Goal: Information Seeking & Learning: Learn about a topic

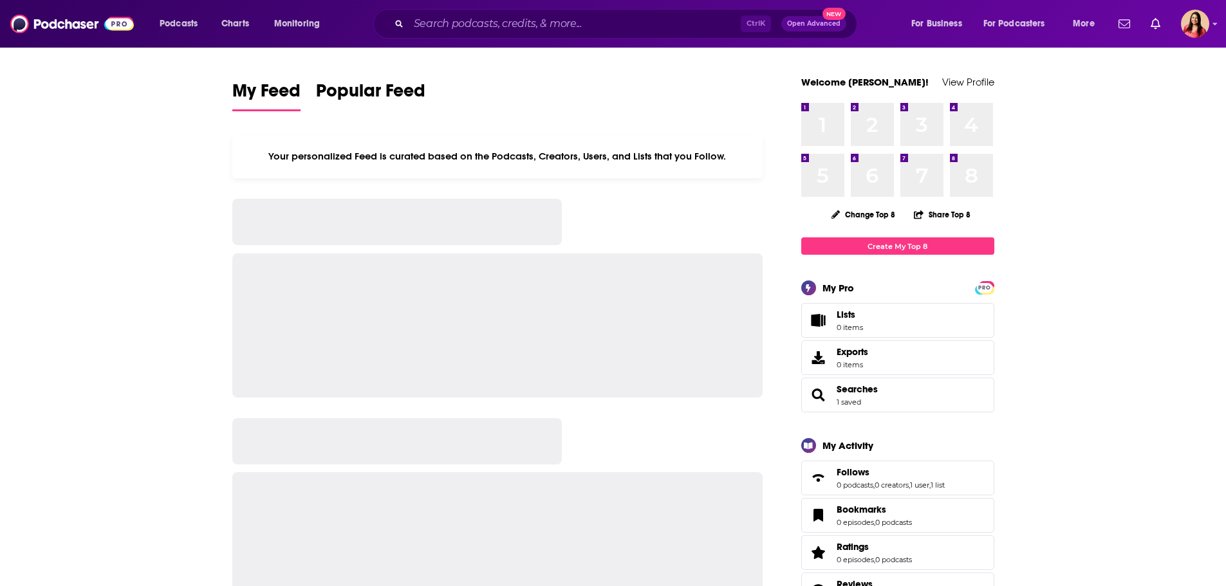
click at [472, 28] on input "Search podcasts, credits, & more..." at bounding box center [575, 24] width 332 height 21
click at [534, 25] on input "Search podcasts, credits, & more..." at bounding box center [575, 24] width 332 height 21
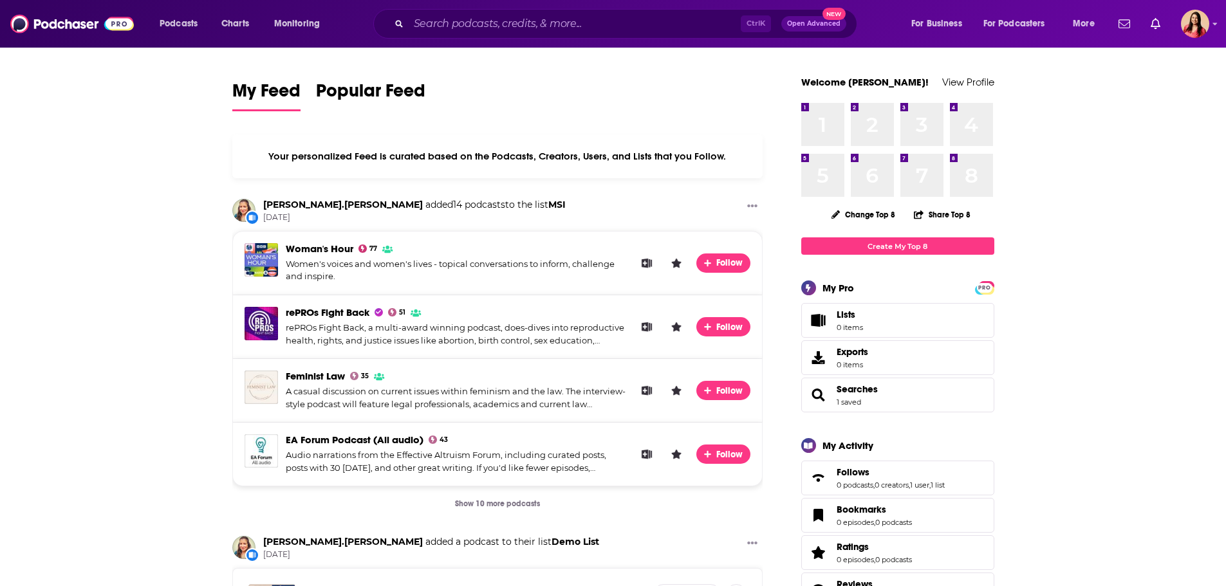
click at [474, 24] on input "Search podcasts, credits, & more..." at bounding box center [575, 24] width 332 height 21
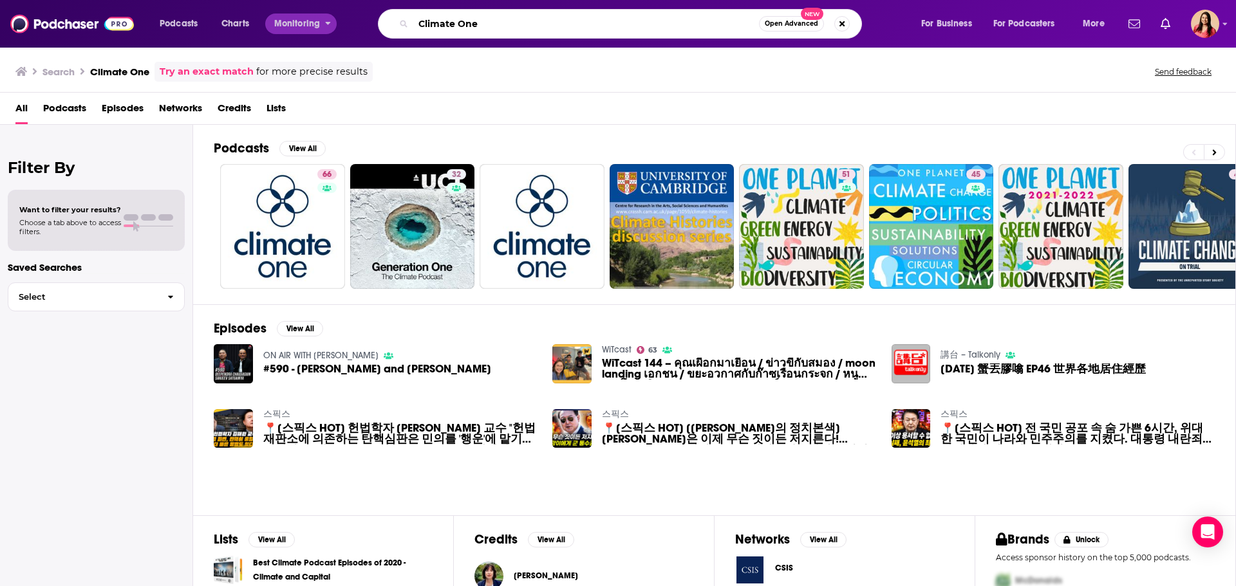
drag, startPoint x: 489, startPoint y: 25, endPoint x: 282, endPoint y: 25, distance: 206.6
click at [282, 25] on div "Podcasts Charts Monitoring Climate One Open Advanced New For Business For Podca…" at bounding box center [634, 24] width 966 height 30
paste input "The Climate Pod"
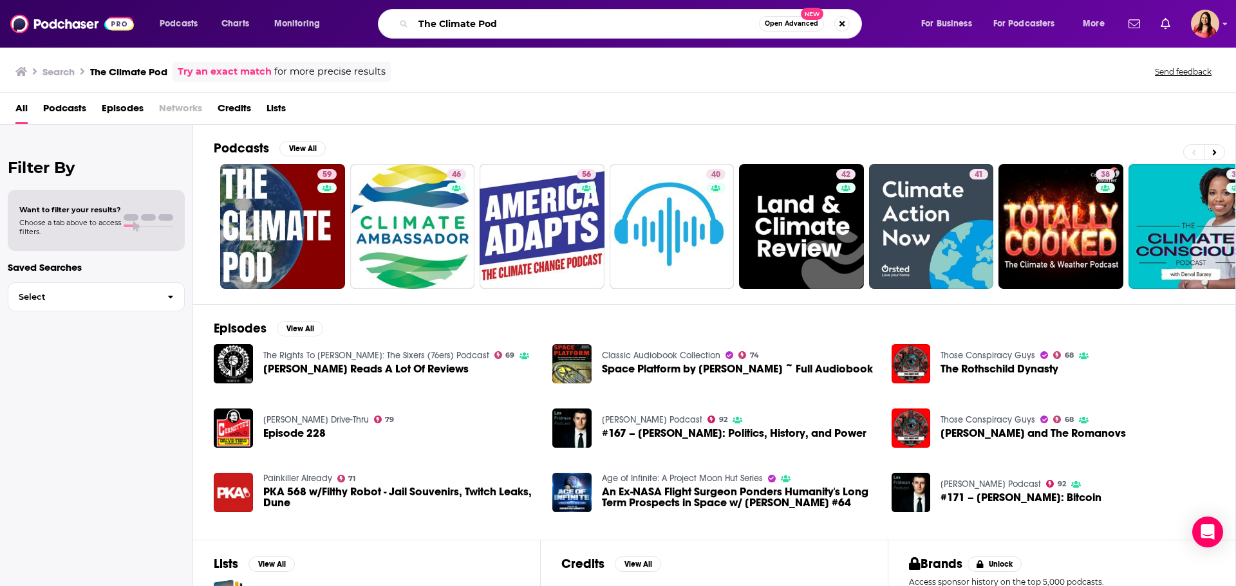
drag, startPoint x: 515, startPoint y: 28, endPoint x: 350, endPoint y: 24, distance: 165.5
click at [350, 24] on div "Podcasts Charts Monitoring The Climate Pod Open Advanced New For Business For P…" at bounding box center [634, 24] width 966 height 30
paste input "Inevitable (formerly My Climate Journey)"
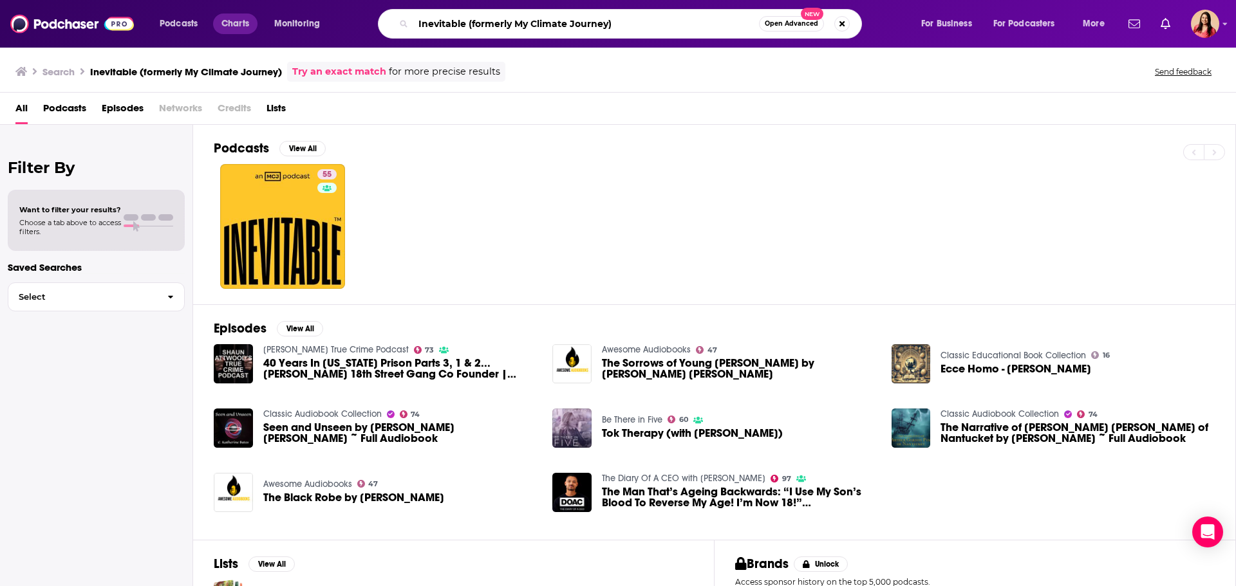
drag, startPoint x: 621, startPoint y: 20, endPoint x: 248, endPoint y: 23, distance: 372.7
click at [248, 23] on div "Podcasts Charts Monitoring Inevitable (formerly My Climate Journey) Open Advanc…" at bounding box center [634, 24] width 966 height 30
paste input "[PERSON_NAME] - Outrage & Optimism"
type input "[PERSON_NAME] - Outrage & Optimism"
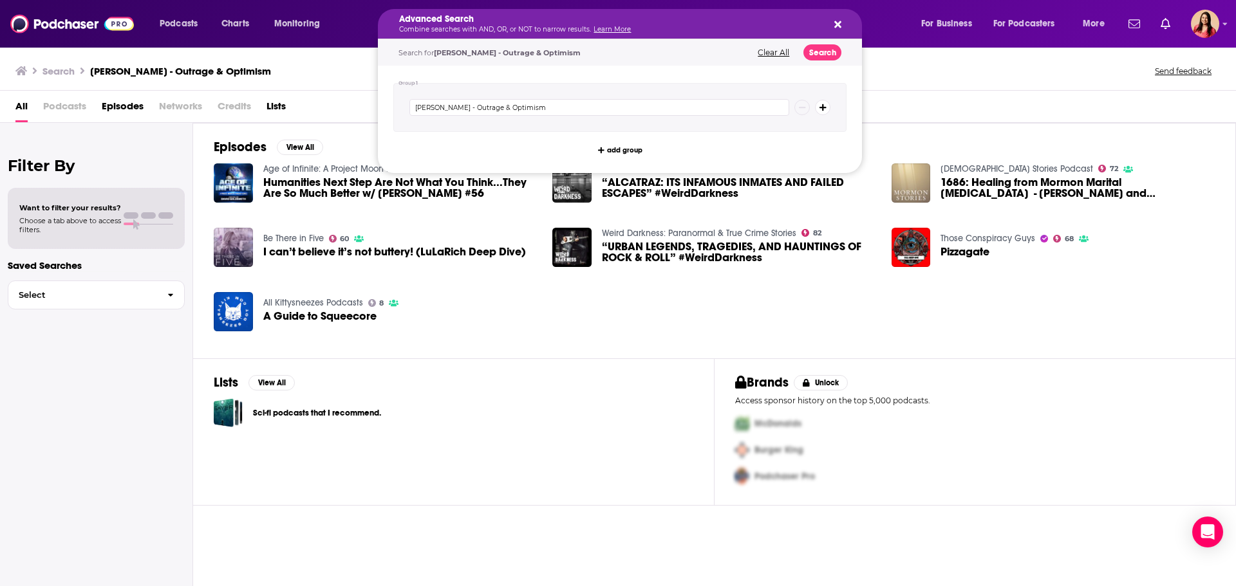
drag, startPoint x: 446, startPoint y: 22, endPoint x: 359, endPoint y: 23, distance: 87.5
click at [311, 106] on div "All Podcasts Episodes Networks Credits Lists" at bounding box center [620, 109] width 1210 height 26
drag, startPoint x: 444, startPoint y: 24, endPoint x: 380, endPoint y: 26, distance: 64.4
drag, startPoint x: 433, startPoint y: 107, endPoint x: 391, endPoint y: 109, distance: 41.9
click at [391, 109] on div "Group 1 [PERSON_NAME] - Outrage & Optimism add group" at bounding box center [620, 119] width 484 height 107
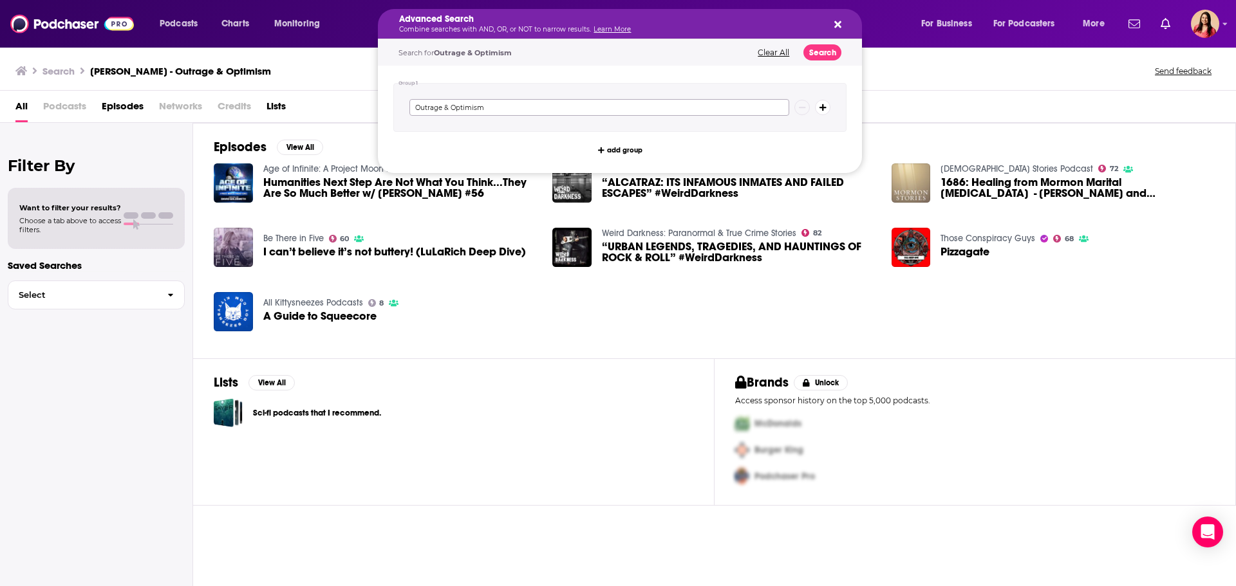
type input "Outrage & Optimism"
click at [831, 58] on button "Search" at bounding box center [822, 52] width 38 height 16
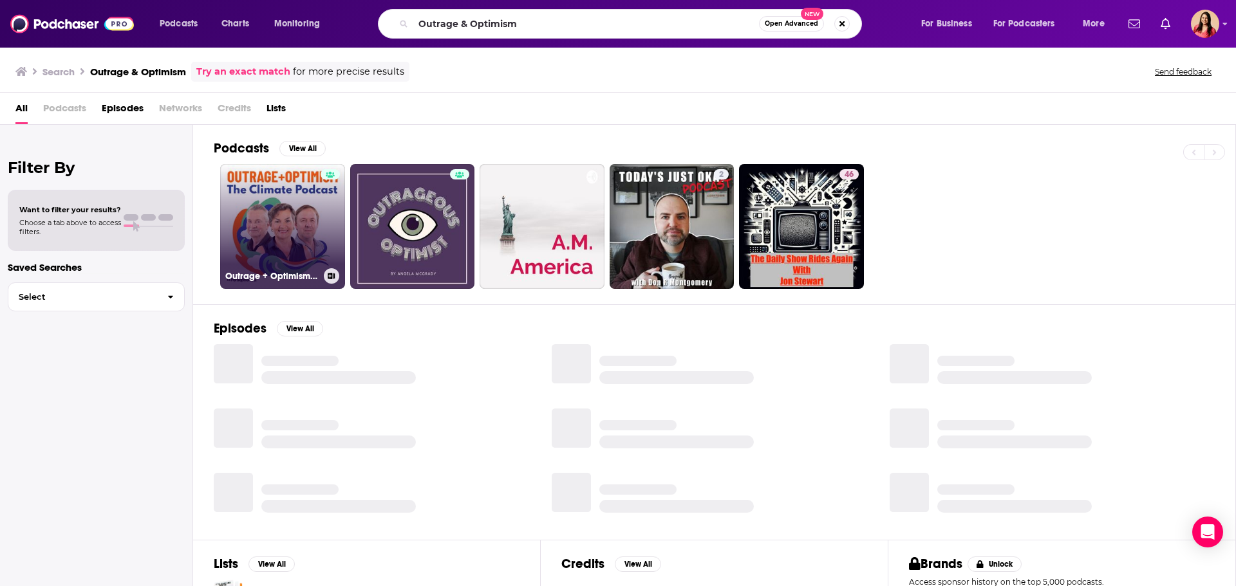
click at [308, 218] on link "Outrage + Optimism: The Climate Podcast" at bounding box center [282, 226] width 125 height 125
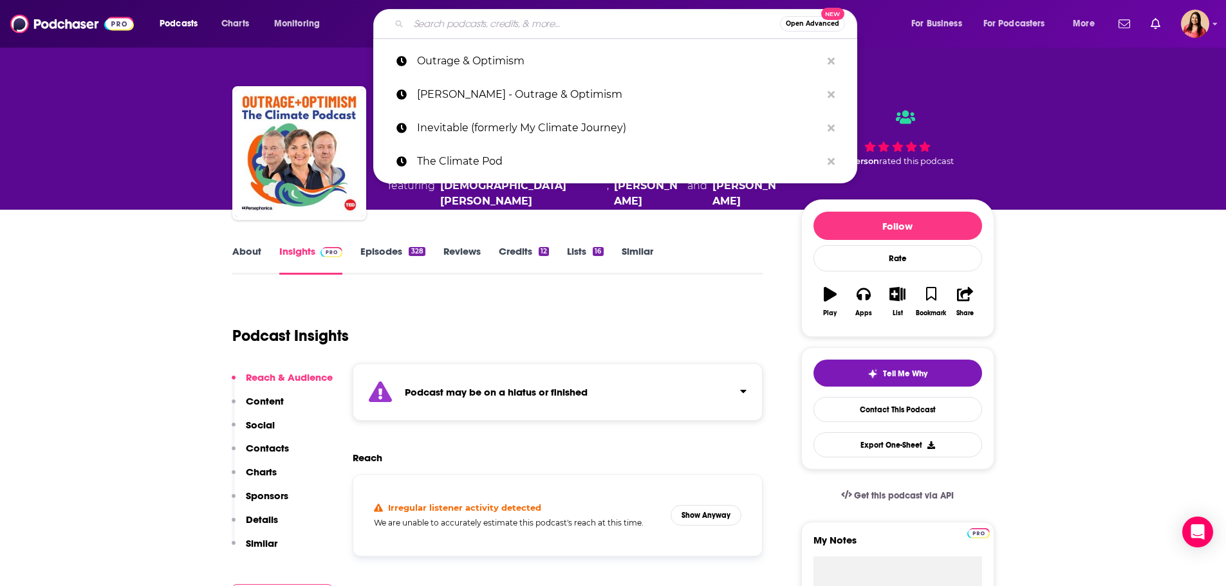
click at [425, 26] on input "Search podcasts, credits, & more..." at bounding box center [594, 24] width 371 height 21
paste input "BBC - The Climate Question"
type input "BBC - The Climate Question"
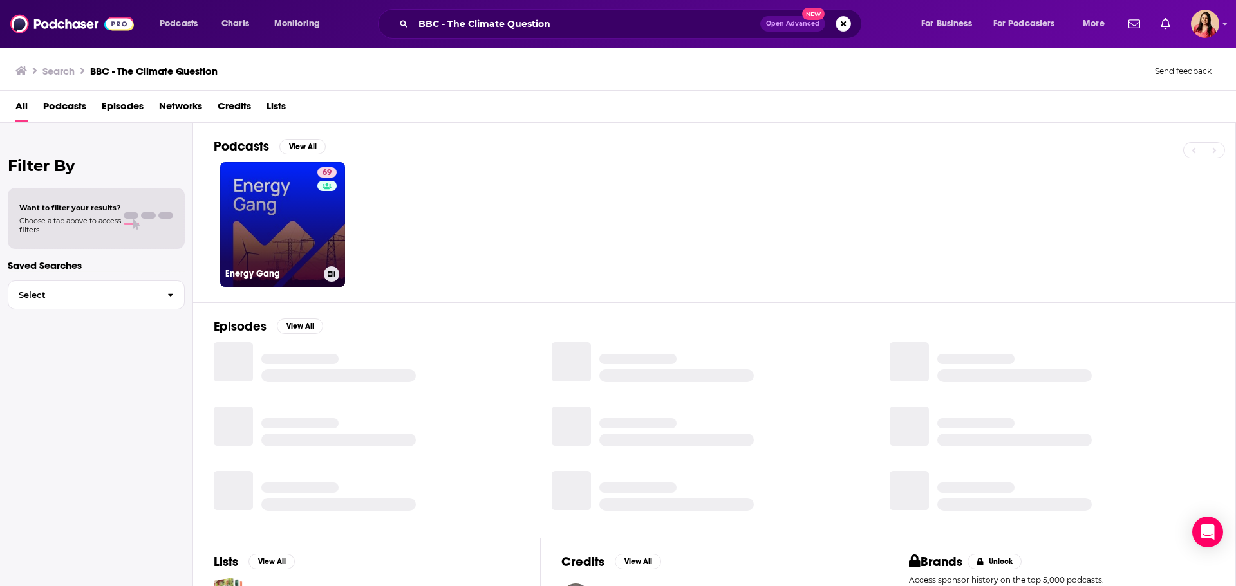
click at [281, 221] on link "69 Energy Gang" at bounding box center [282, 224] width 125 height 125
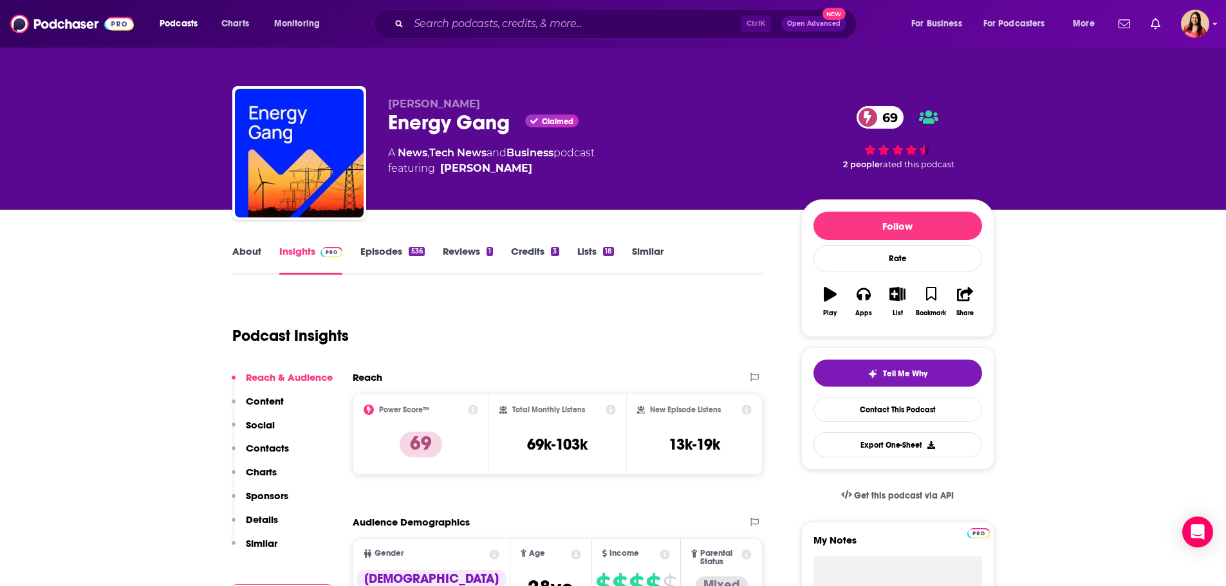
click at [368, 251] on link "Episodes 536" at bounding box center [392, 260] width 64 height 30
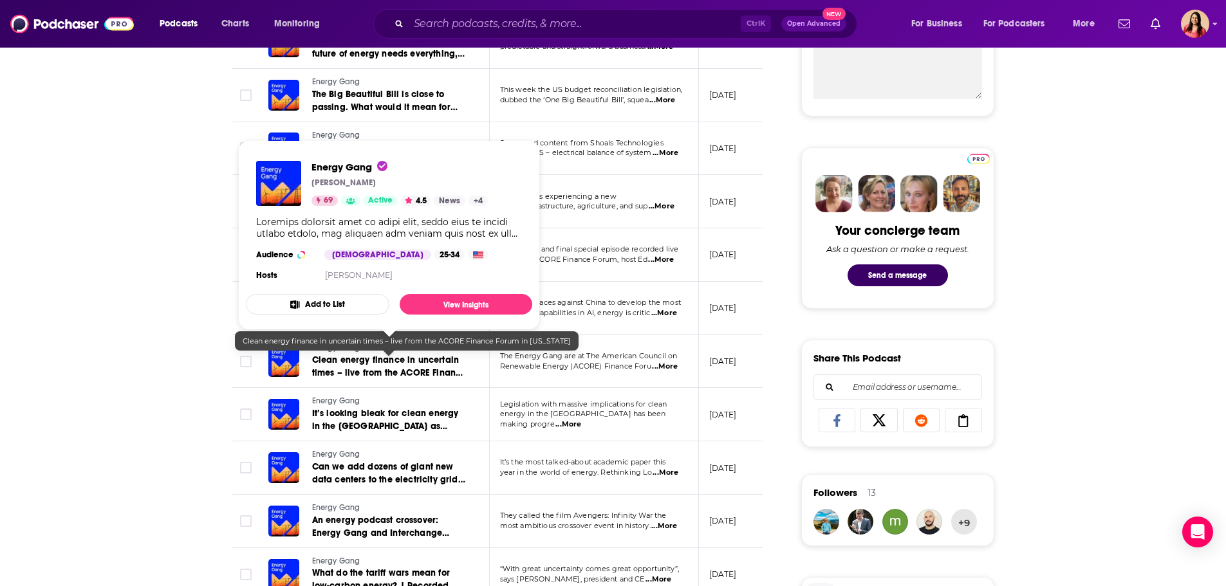
scroll to position [644, 0]
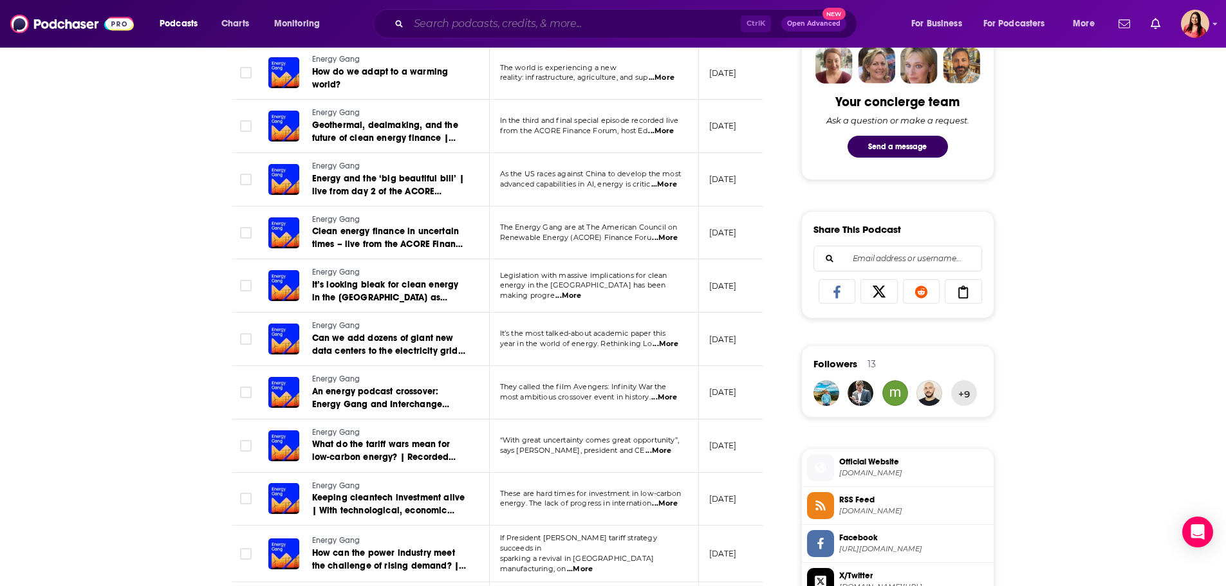
click at [438, 26] on input "Search podcasts, credits, & more..." at bounding box center [575, 24] width 332 height 21
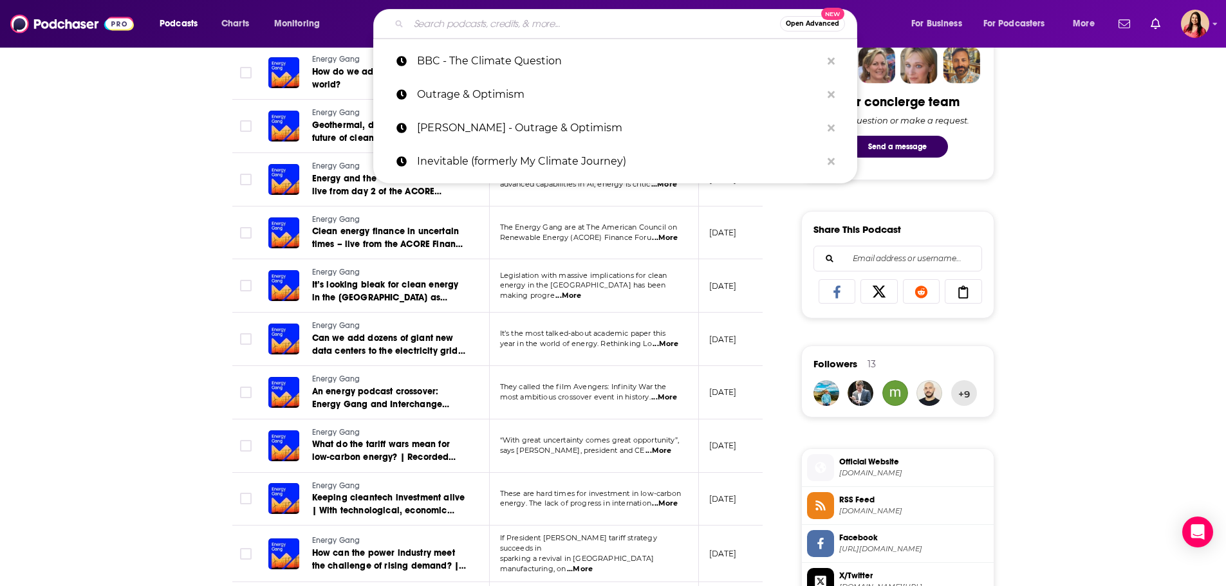
paste input "Weather Geeks Podcast"
type input "Weather Geeks Podcast"
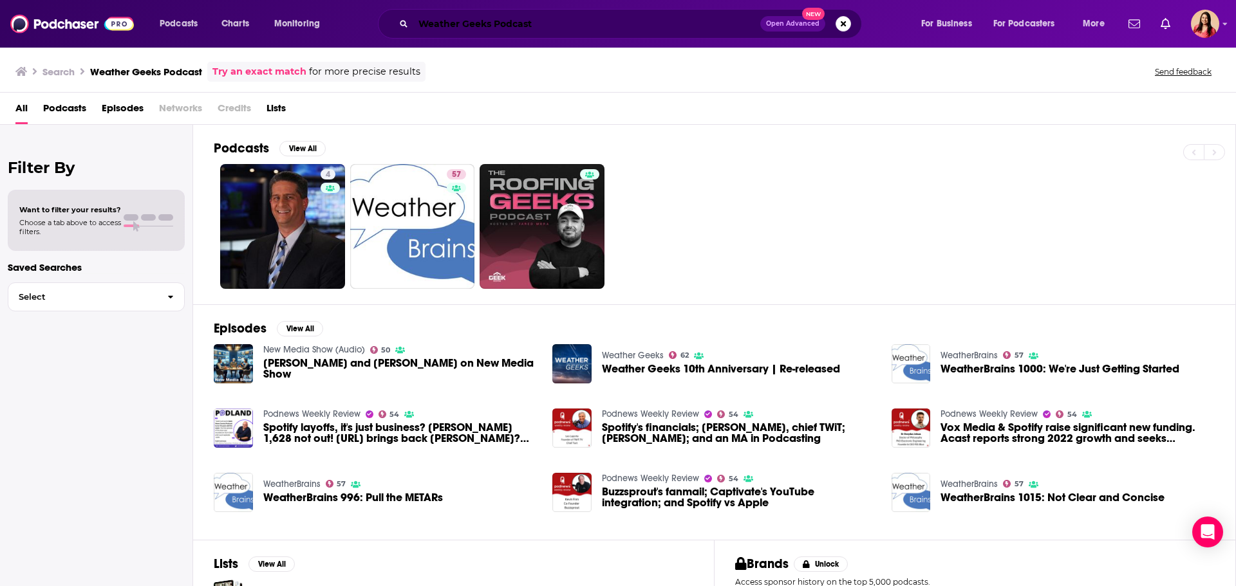
click at [482, 19] on input "Weather Geeks Podcast" at bounding box center [586, 24] width 347 height 21
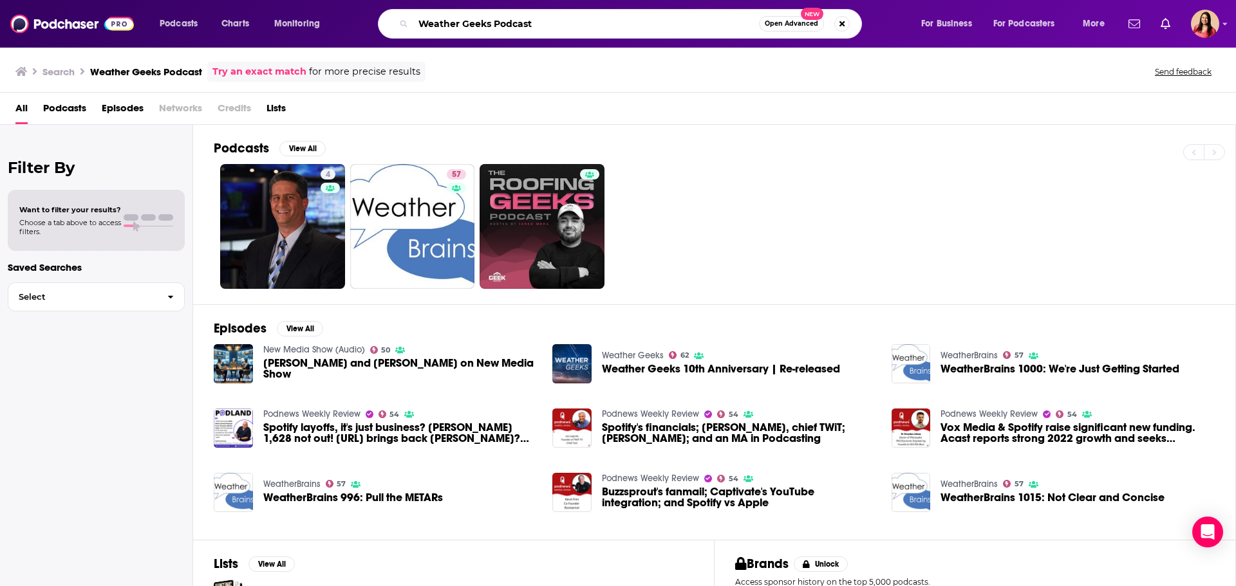
click at [482, 19] on input "Weather Geeks Podcast" at bounding box center [586, 24] width 346 height 21
click at [512, 22] on input "Weather Geeks Podcast" at bounding box center [586, 24] width 346 height 21
type input "Weather Geeks"
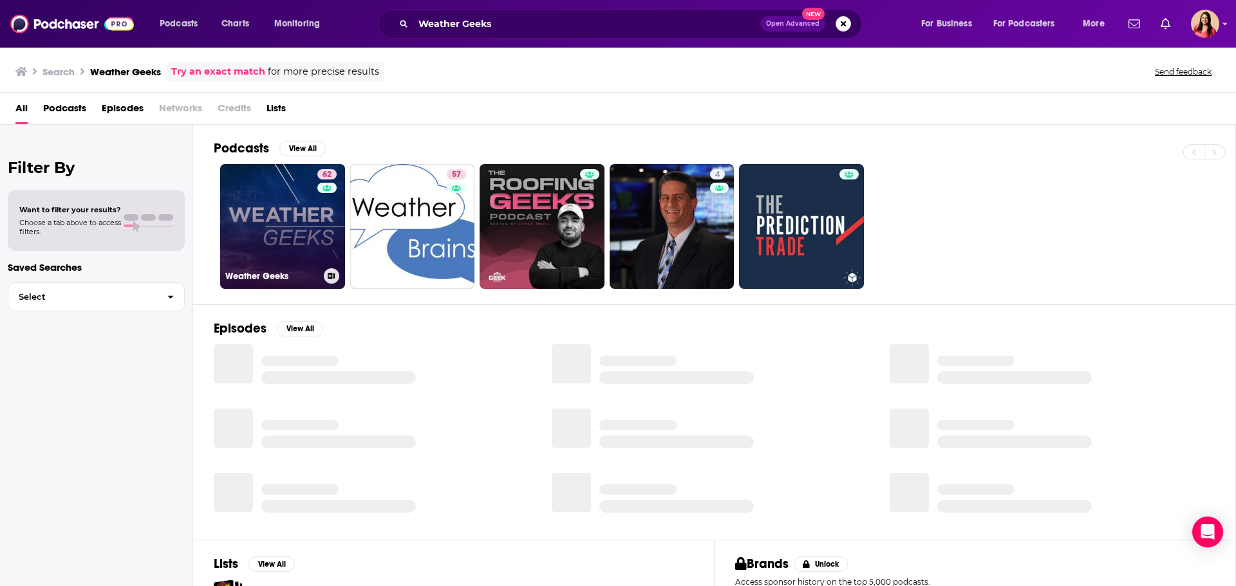
click at [279, 209] on link "62 Weather Geeks" at bounding box center [282, 226] width 125 height 125
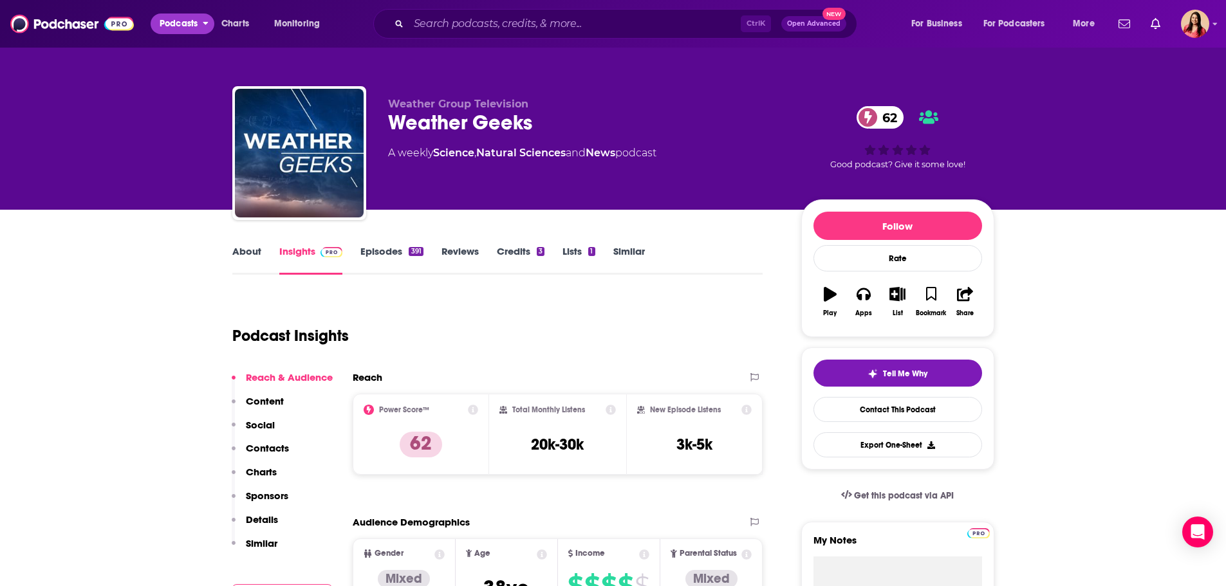
click at [185, 24] on span "Podcasts" at bounding box center [179, 24] width 38 height 18
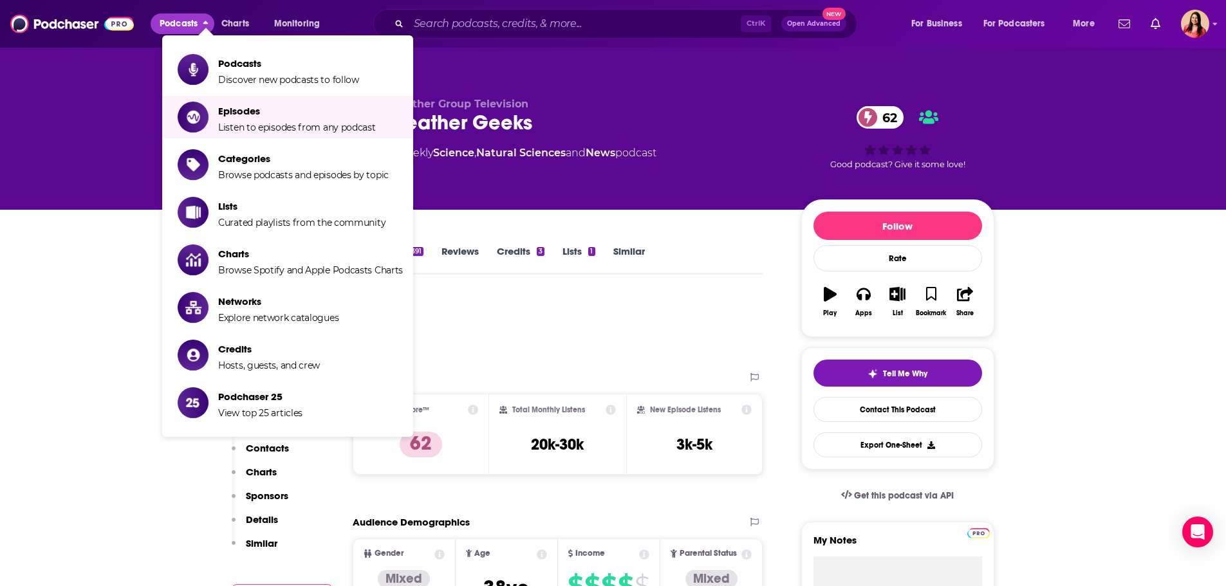
click at [241, 147] on li "Categories Browse podcasts and episodes by topic" at bounding box center [287, 165] width 251 height 42
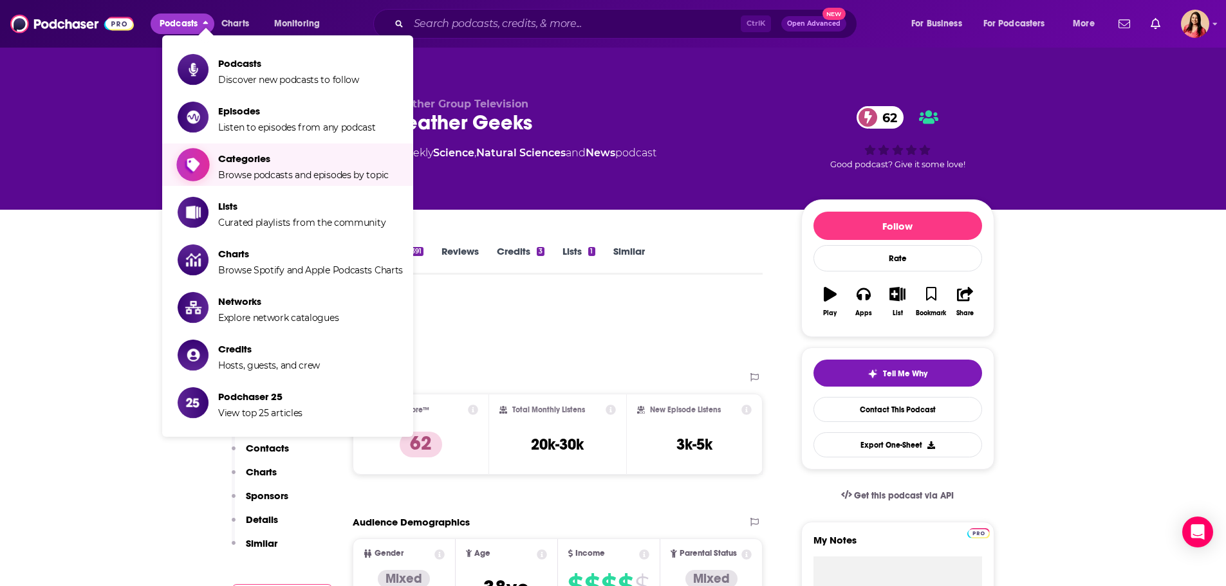
click at [241, 163] on span "Categories" at bounding box center [303, 159] width 171 height 12
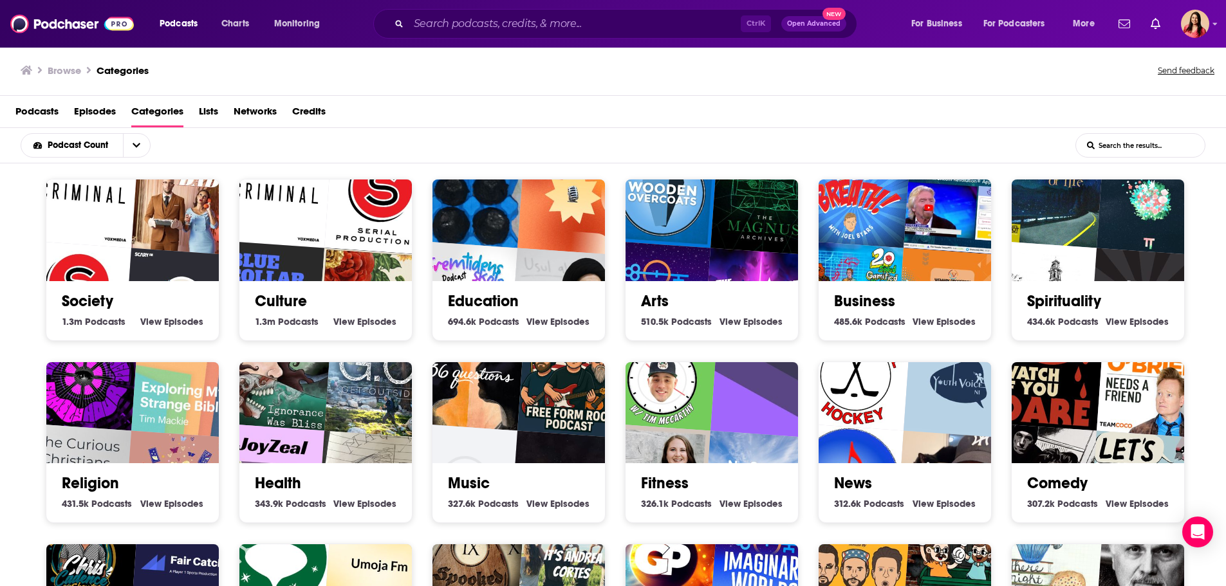
click at [760, 259] on img "The Create Unknown" at bounding box center [759, 303] width 111 height 111
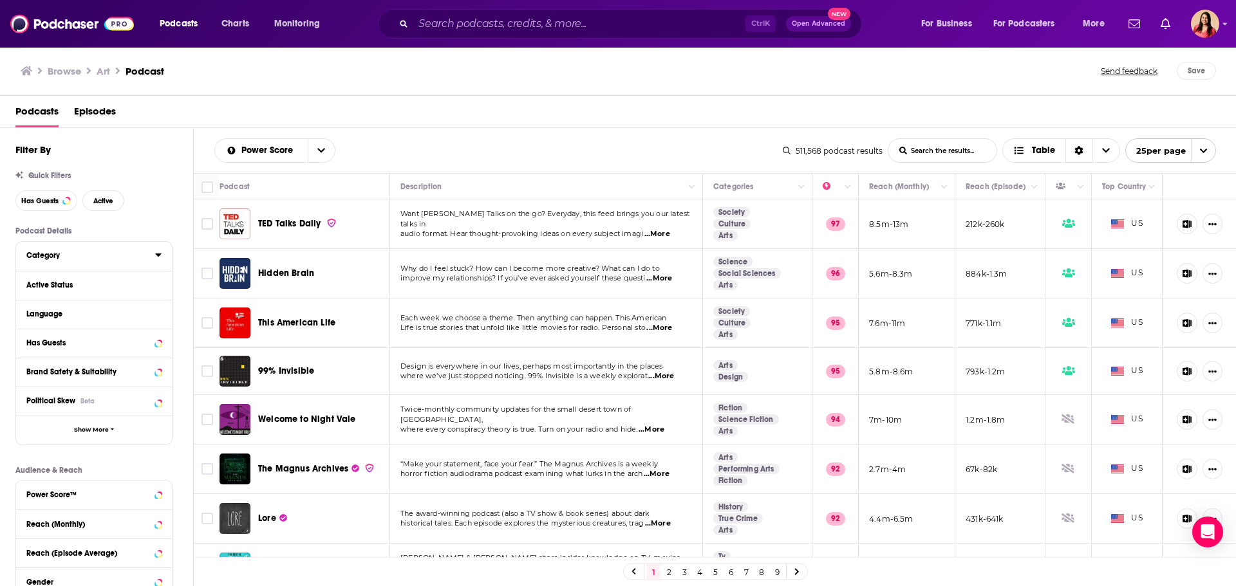
click at [158, 257] on icon at bounding box center [158, 255] width 6 height 10
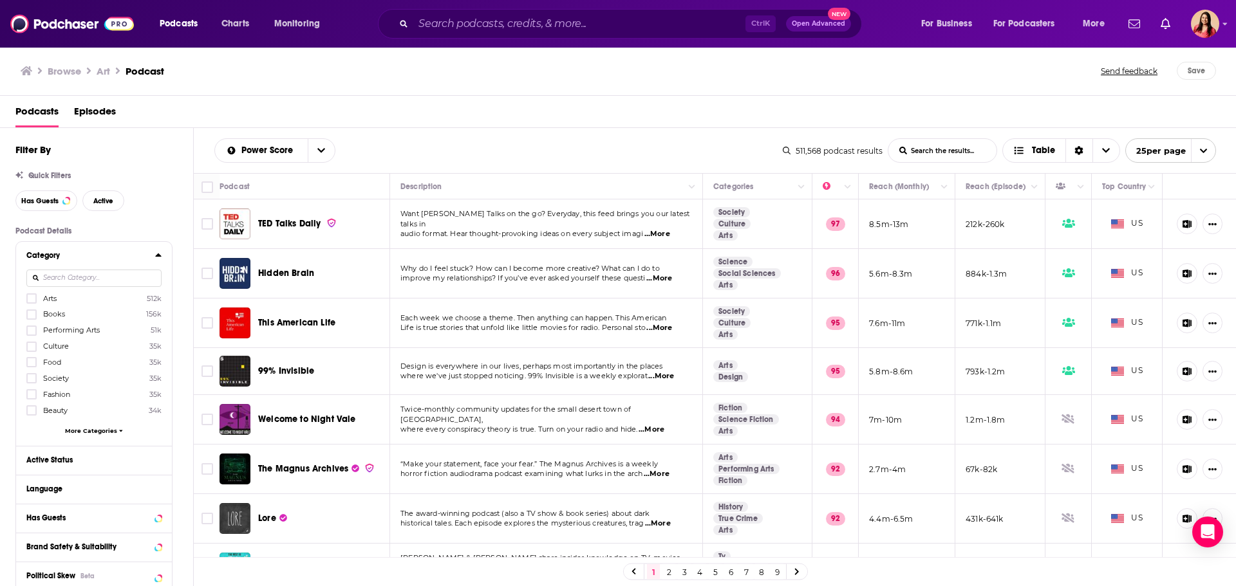
click at [150, 261] on button "Category" at bounding box center [90, 255] width 129 height 16
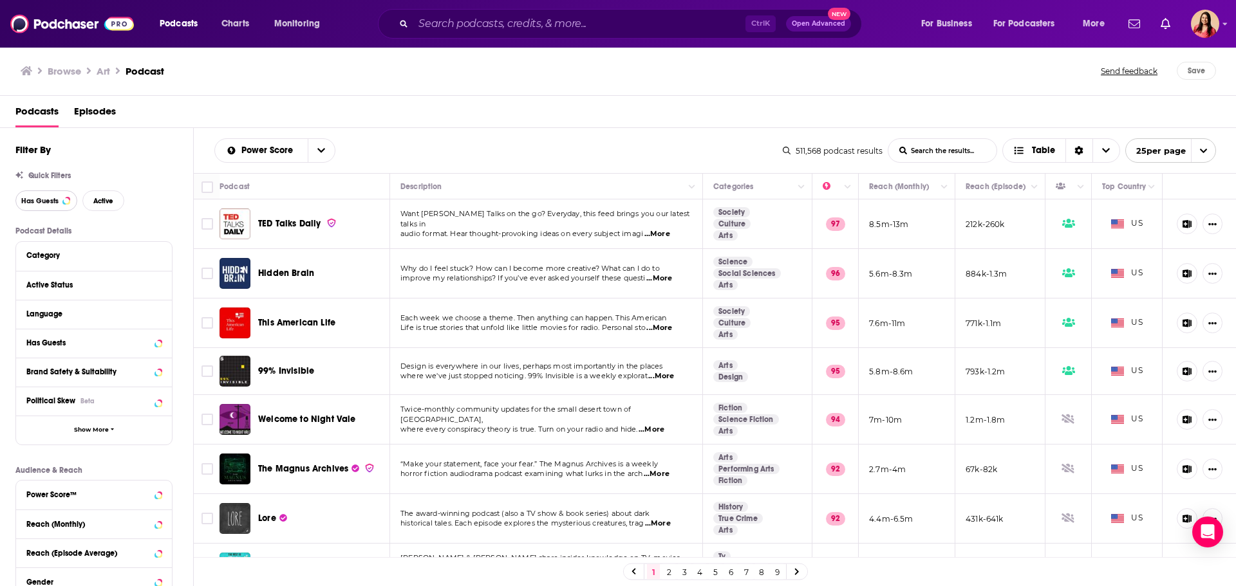
click at [49, 203] on span "Has Guests" at bounding box center [39, 201] width 37 height 7
click at [101, 200] on span "Active" at bounding box center [103, 201] width 20 height 7
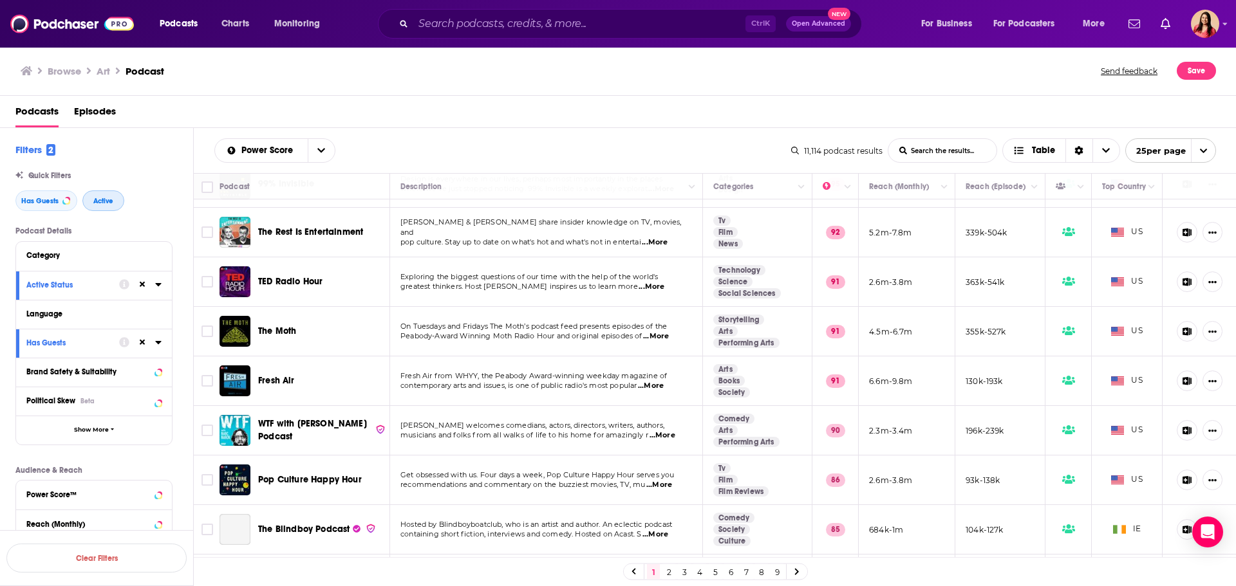
scroll to position [257, 0]
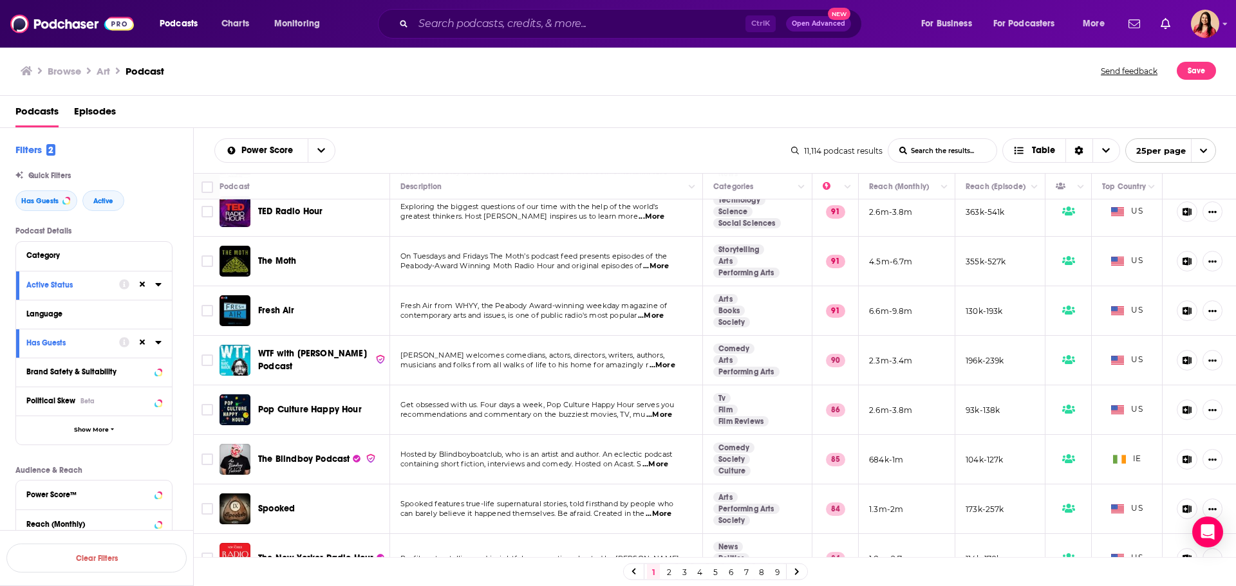
click at [658, 317] on span "...More" at bounding box center [651, 316] width 26 height 10
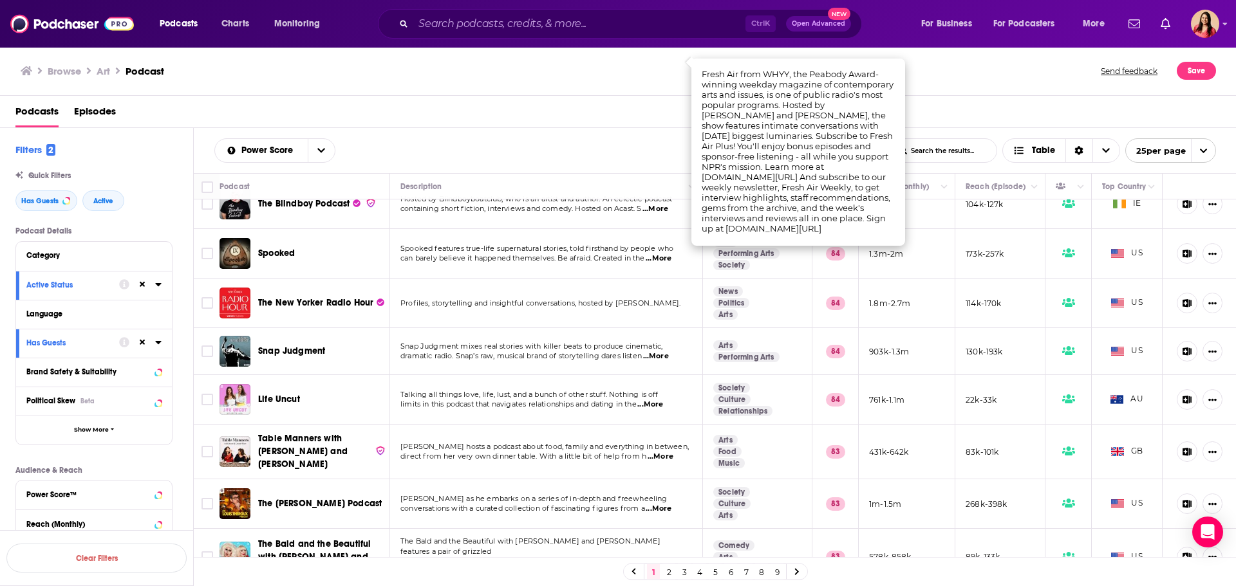
scroll to position [515, 0]
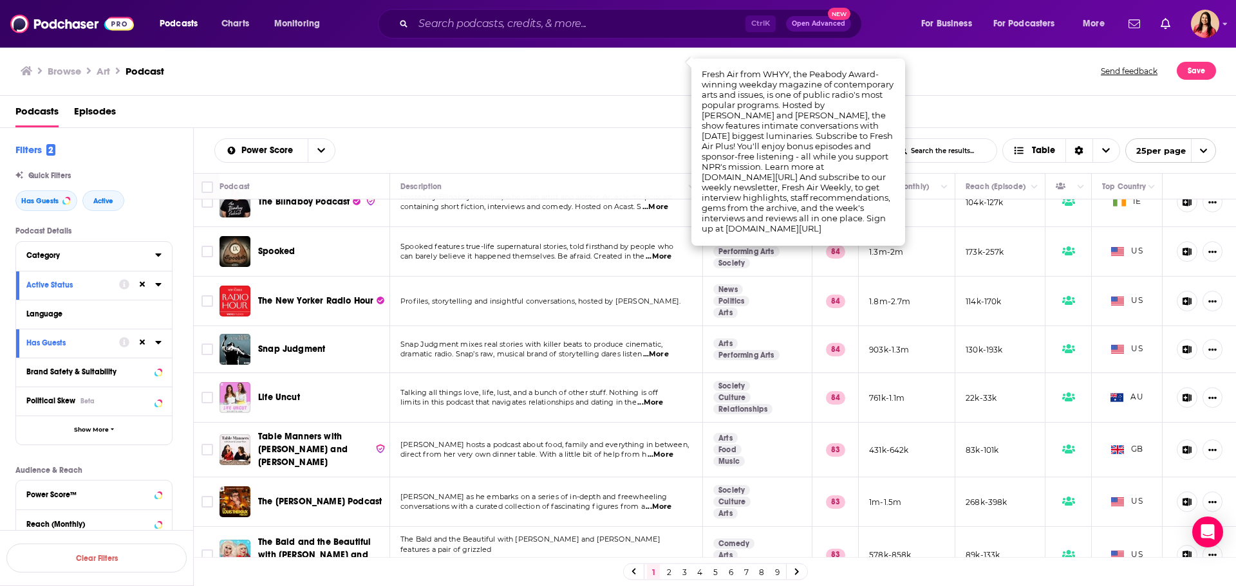
click at [160, 257] on icon at bounding box center [158, 255] width 6 height 10
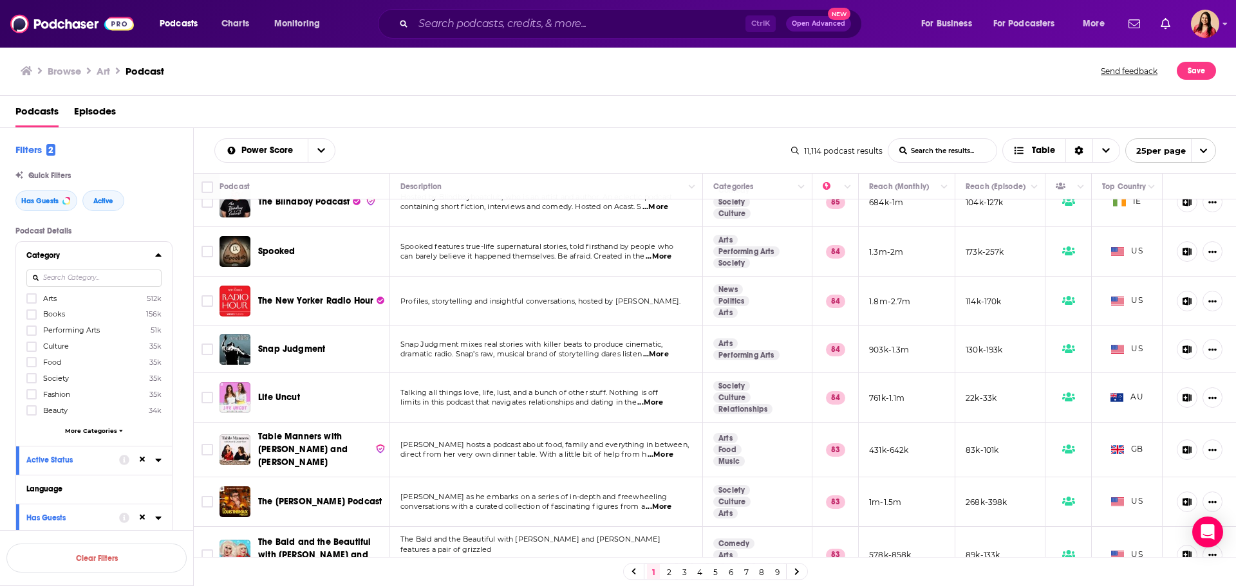
click at [79, 429] on span "More Categories" at bounding box center [91, 430] width 52 height 7
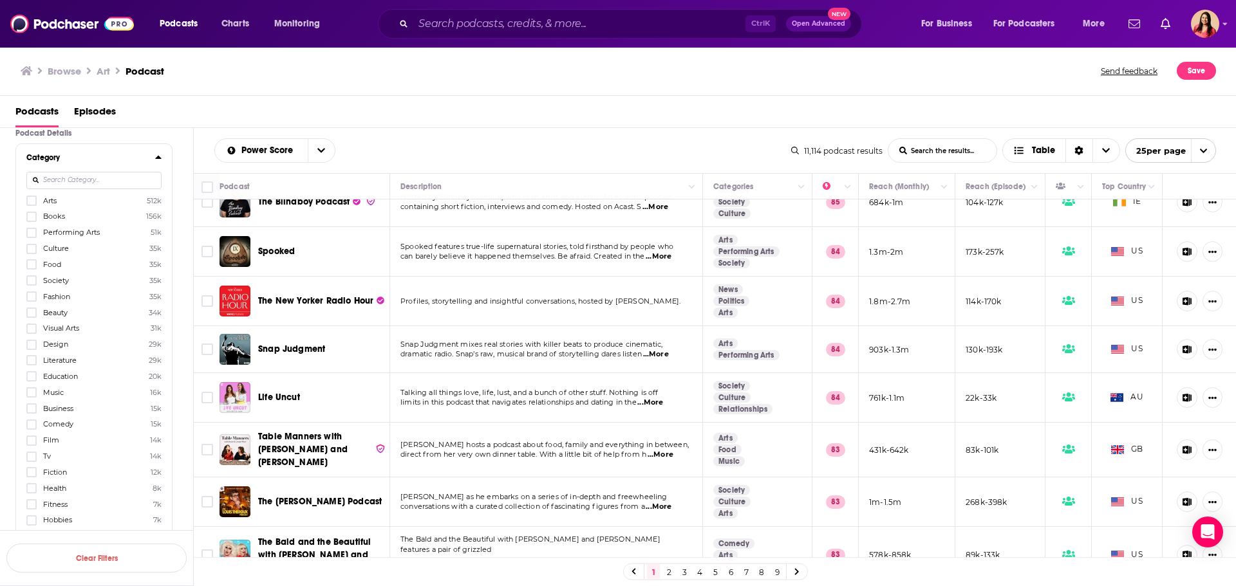
scroll to position [129, 0]
click at [30, 362] on icon at bounding box center [32, 362] width 8 height 6
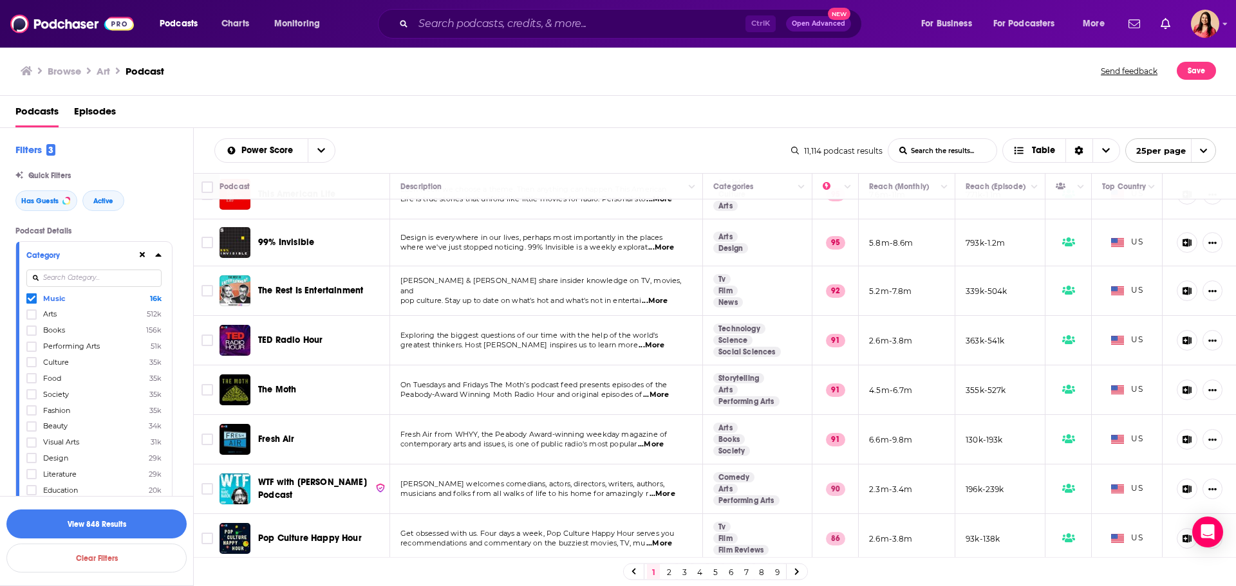
click at [668, 395] on span "...More" at bounding box center [656, 395] width 26 height 10
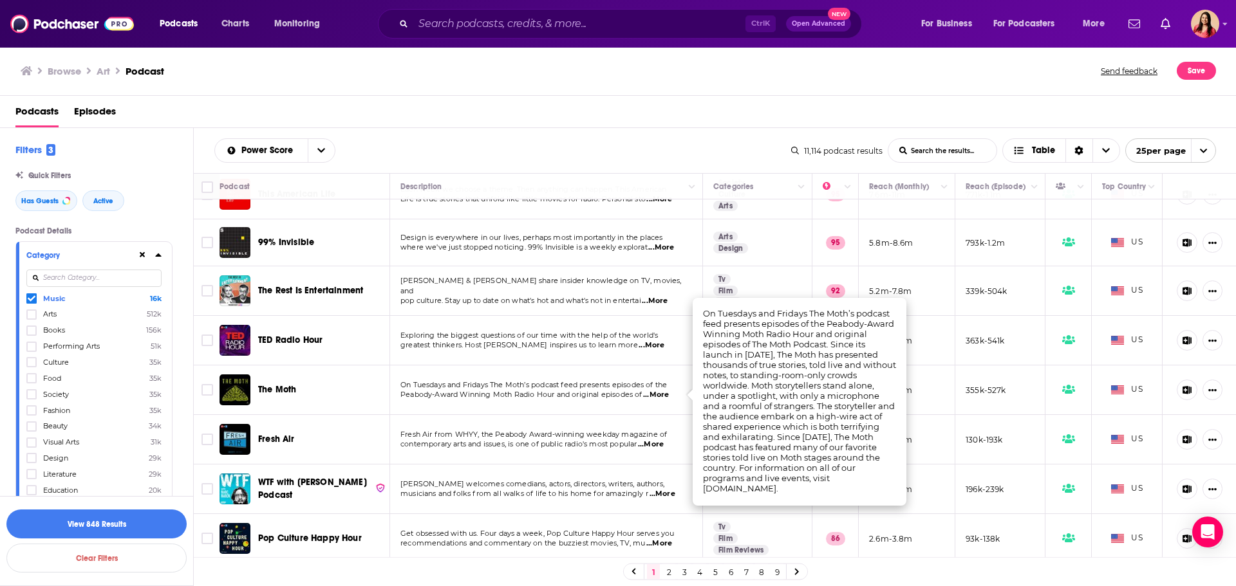
click at [539, 114] on div "Podcasts Episodes" at bounding box center [620, 114] width 1211 height 26
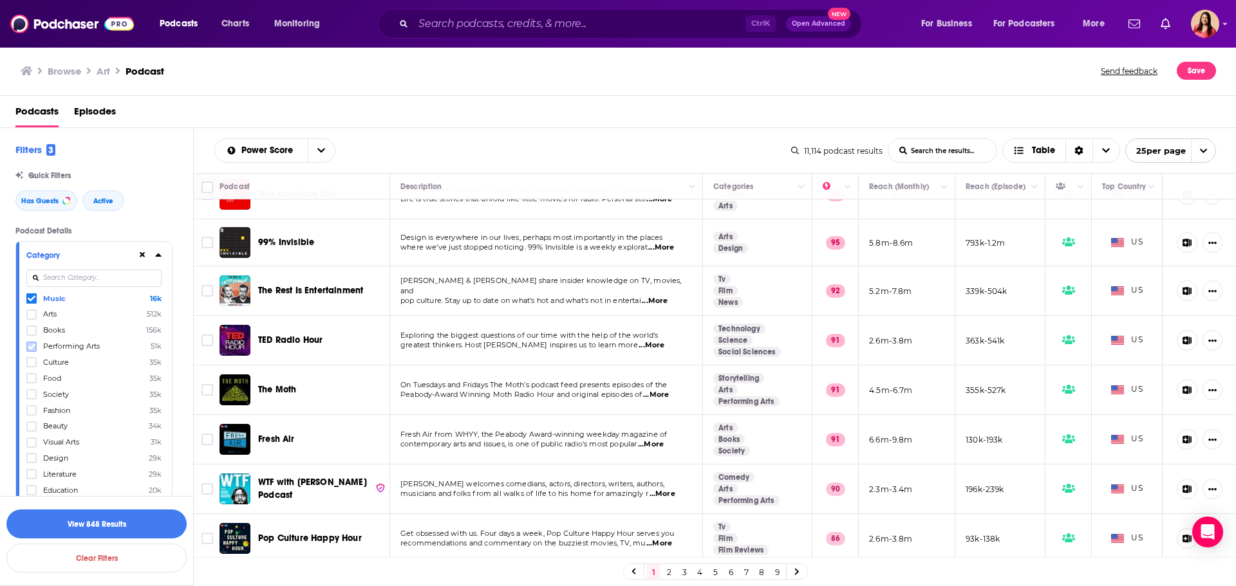
click at [32, 346] on icon at bounding box center [32, 347] width 8 height 8
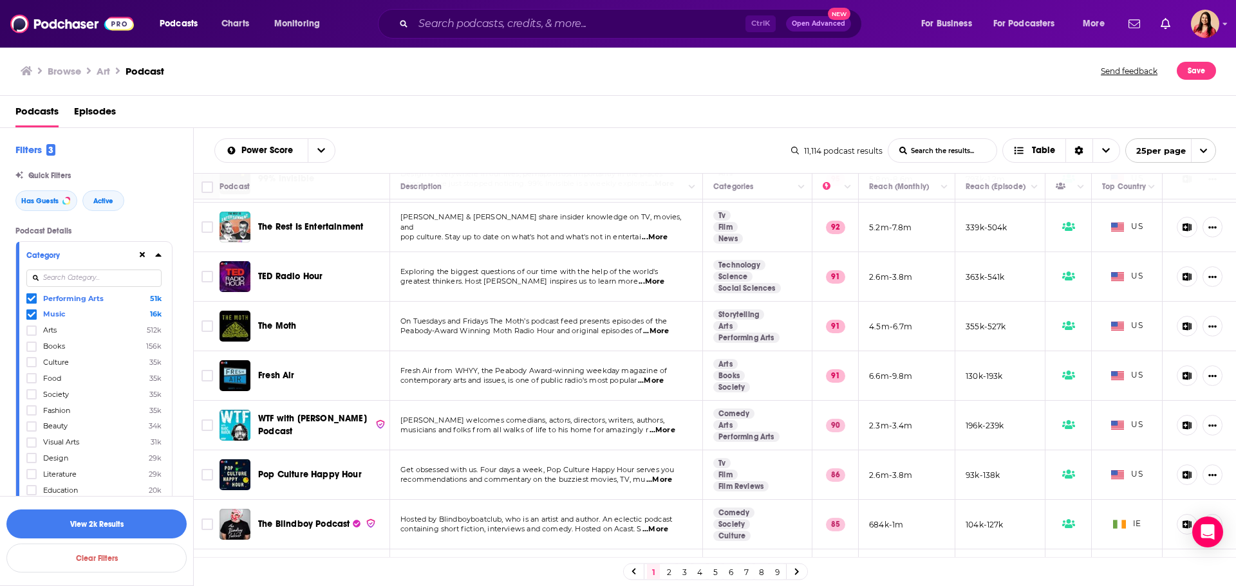
scroll to position [193, 0]
click at [658, 432] on span "...More" at bounding box center [662, 430] width 26 height 10
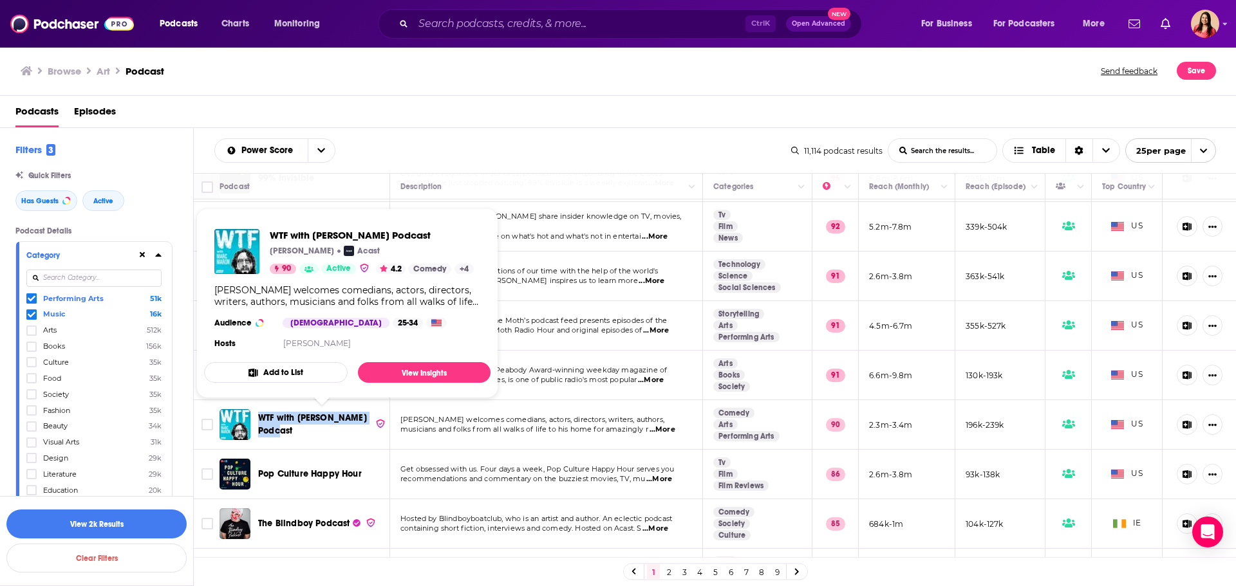
drag, startPoint x: 256, startPoint y: 413, endPoint x: 304, endPoint y: 428, distance: 50.7
click at [304, 428] on div "WTF with [PERSON_NAME] Podcast" at bounding box center [305, 424] width 173 height 31
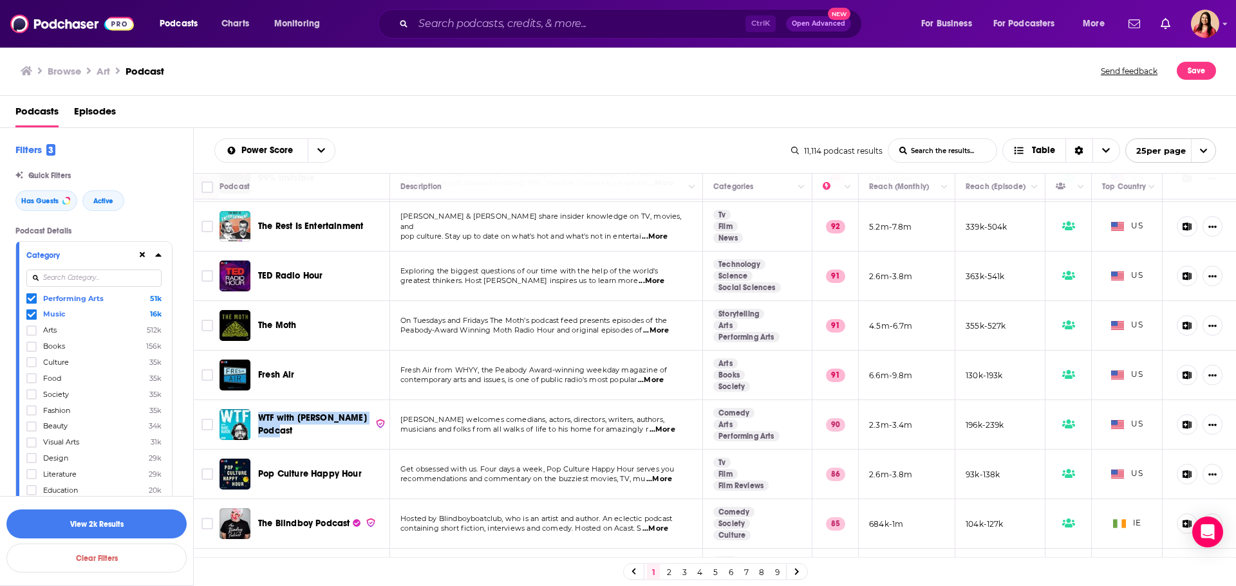
copy span "WTF with [PERSON_NAME] Podcast"
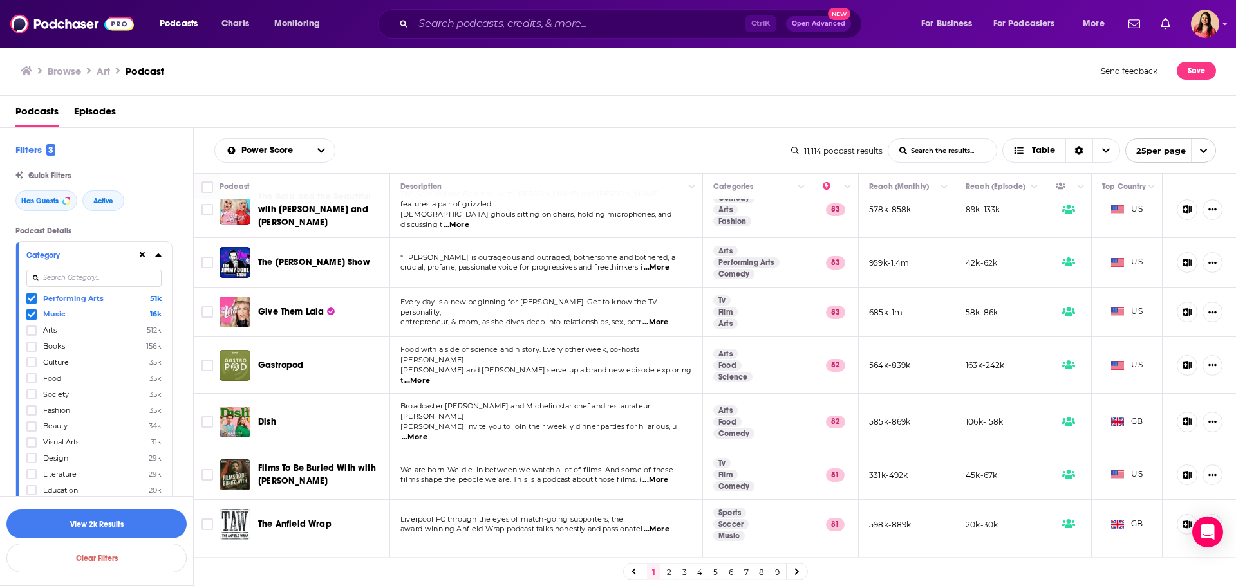
scroll to position [873, 0]
